Goal: Transaction & Acquisition: Purchase product/service

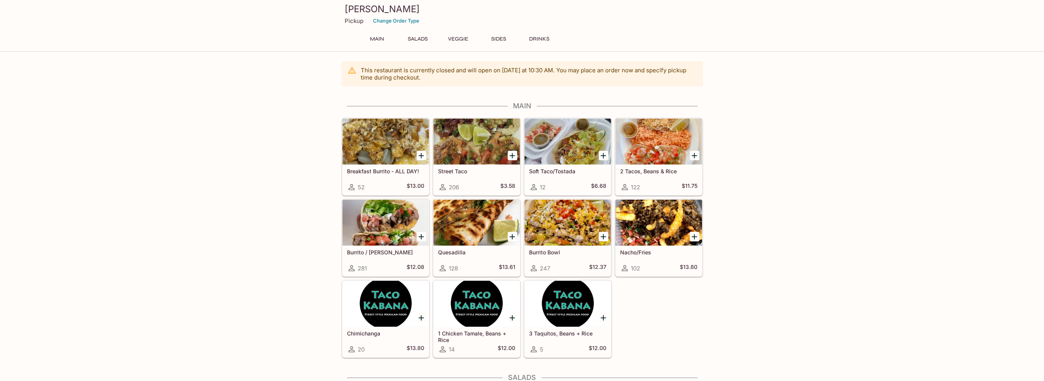
click at [545, 251] on h5 "Burrito Bowl" at bounding box center [567, 252] width 77 height 7
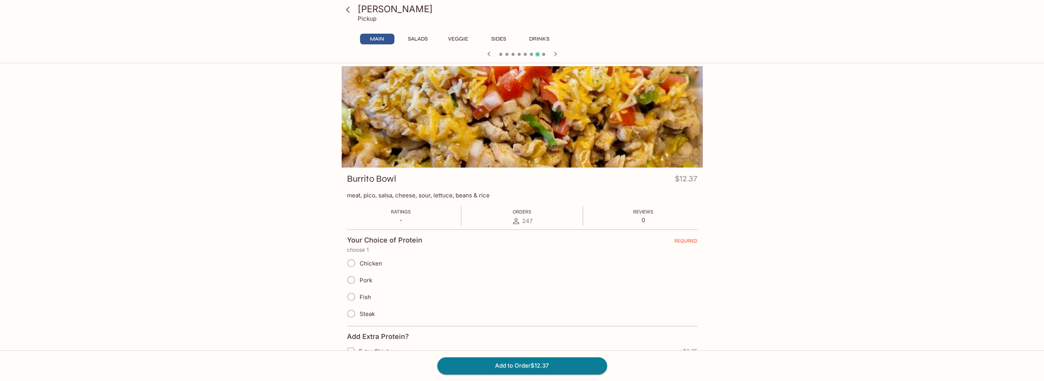
click at [350, 11] on icon at bounding box center [347, 9] width 13 height 13
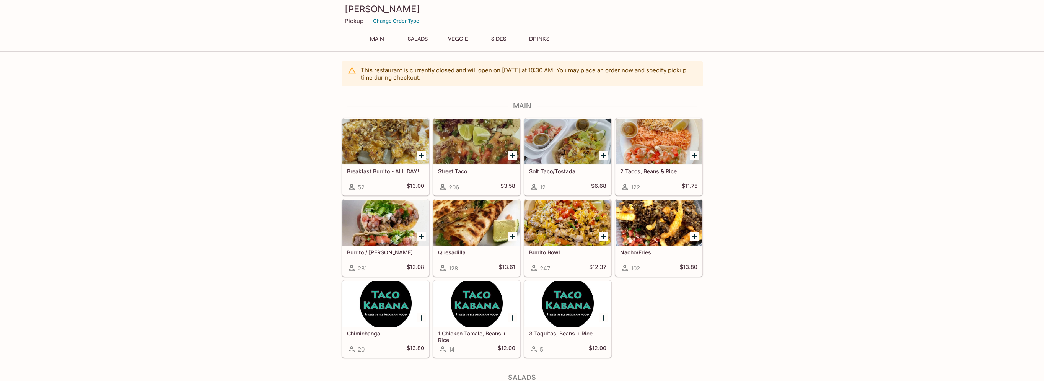
click at [377, 252] on h5 "Burrito / [PERSON_NAME]" at bounding box center [385, 252] width 77 height 7
click at [547, 252] on h5 "Burrito Bowl" at bounding box center [567, 252] width 77 height 7
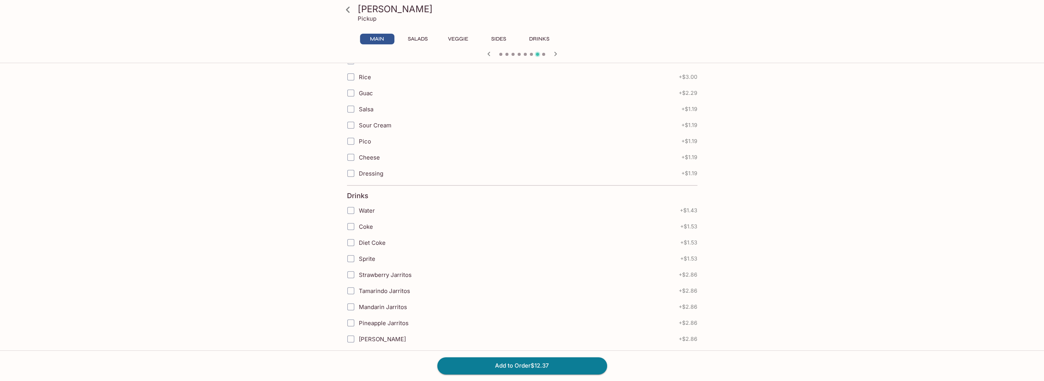
scroll to position [688, 0]
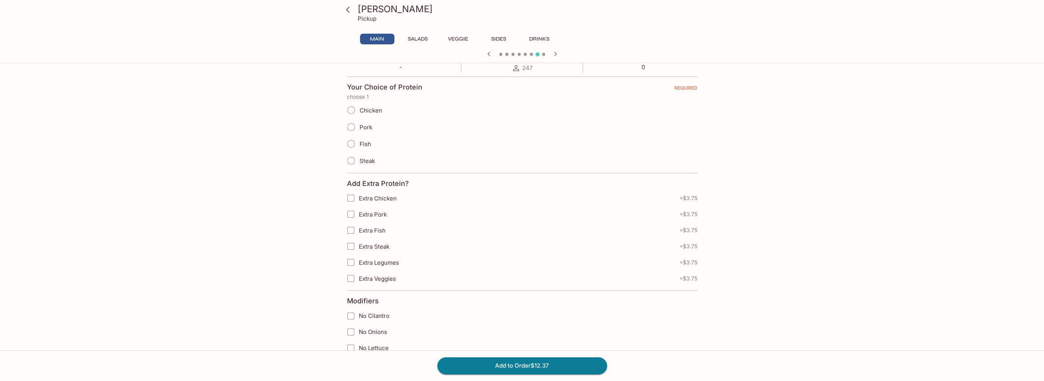
scroll to position [0, 0]
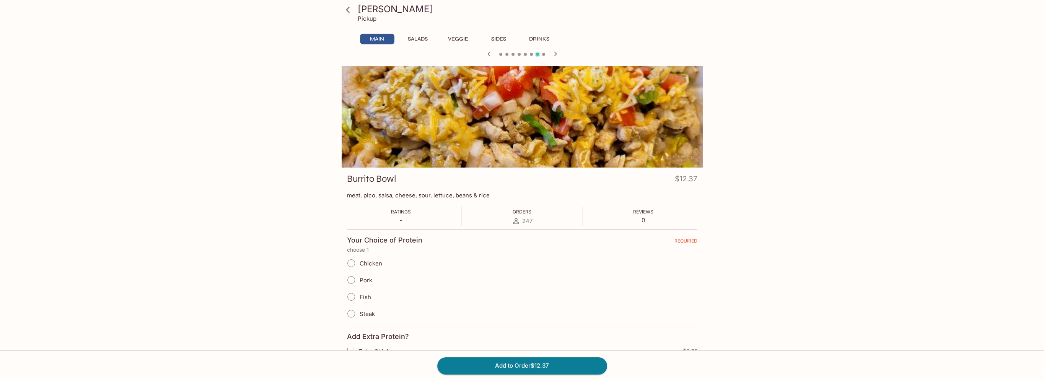
click at [145, 178] on div "Taco Kabana Pickup Main Salads Veggie Sides Drinks Quesadilla $13.61 12' flour …" at bounding box center [522, 256] width 1044 height 381
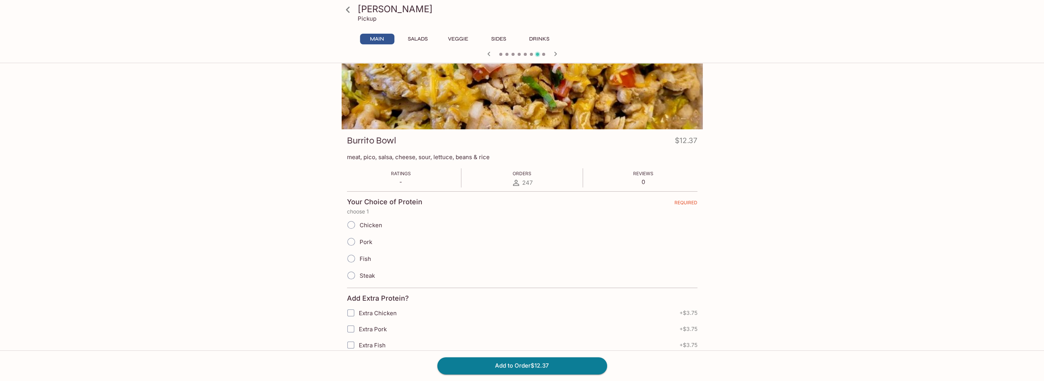
click at [354, 274] on input "Steak" at bounding box center [351, 275] width 16 height 16
radio input "true"
click at [141, 202] on div "Taco Kabana Pickup Main Salads Veggie Sides Drinks Quesadilla $13.61 12' flour …" at bounding box center [522, 218] width 1044 height 381
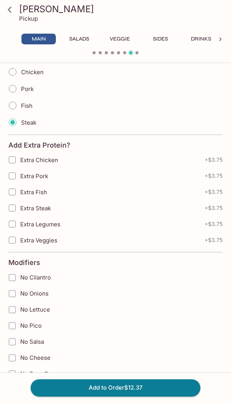
scroll to position [0, 0]
